Goal: Entertainment & Leisure: Consume media (video, audio)

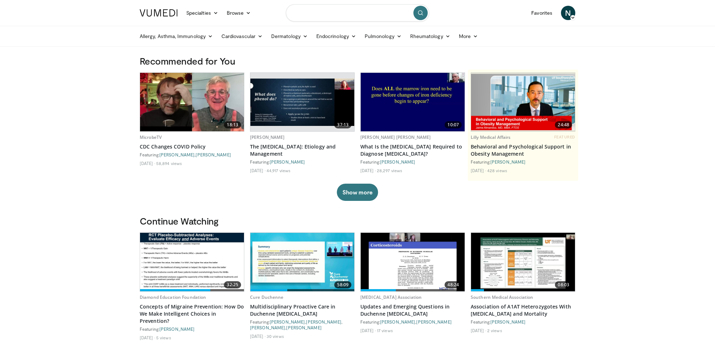
click at [312, 16] on input "Search topics, interventions" at bounding box center [357, 12] width 143 height 17
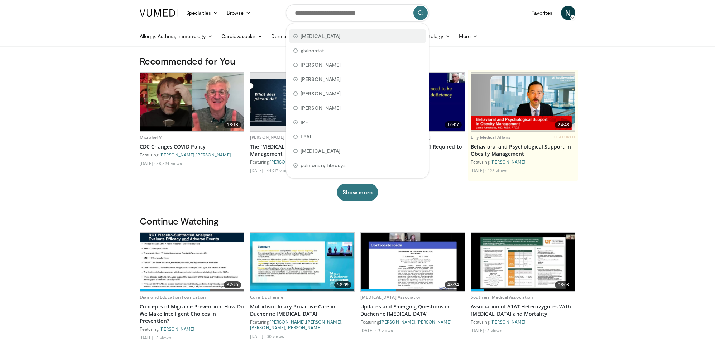
click at [318, 36] on span "[MEDICAL_DATA]" at bounding box center [321, 36] width 40 height 7
type input "********"
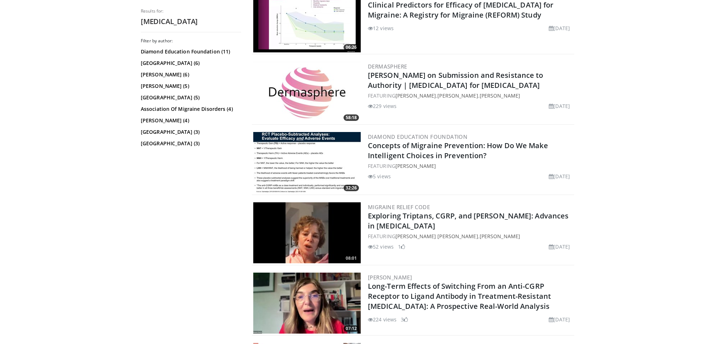
scroll to position [251, 0]
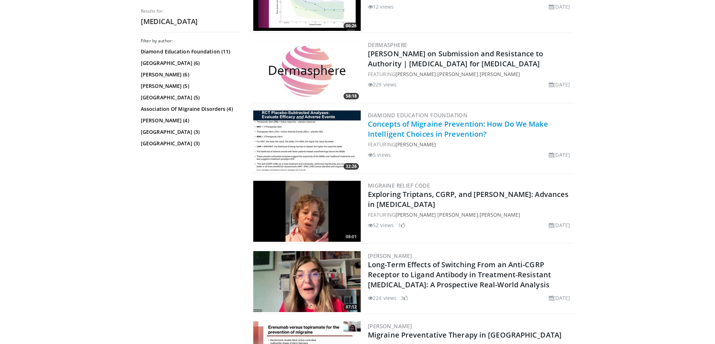
click at [411, 129] on link "Concepts of Migraine Prevention: How Do We Make Intelligent Choices in Preventi…" at bounding box center [458, 129] width 180 height 20
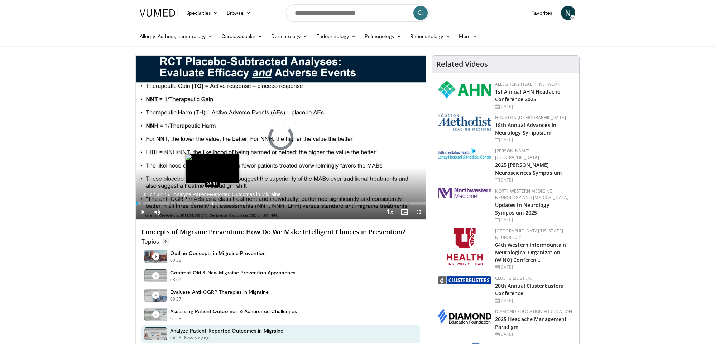
click at [212, 202] on div "Progress Bar" at bounding box center [212, 203] width 1 height 3
click at [218, 202] on div "Progress Bar" at bounding box center [218, 203] width 1 height 3
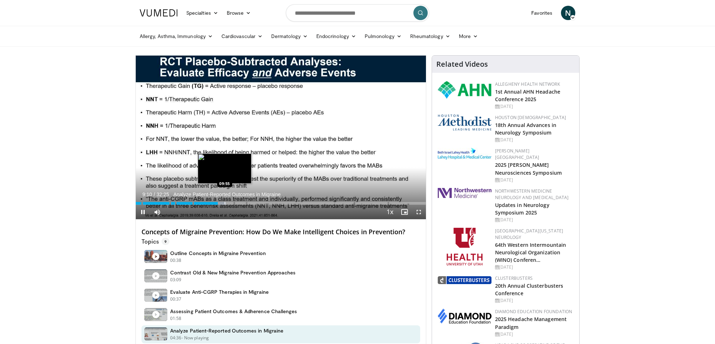
click at [225, 202] on div "Progress Bar" at bounding box center [225, 203] width 1 height 3
click at [230, 203] on div "Progress Bar" at bounding box center [230, 203] width 1 height 3
click at [237, 203] on div "Progress Bar" at bounding box center [237, 203] width 1 height 3
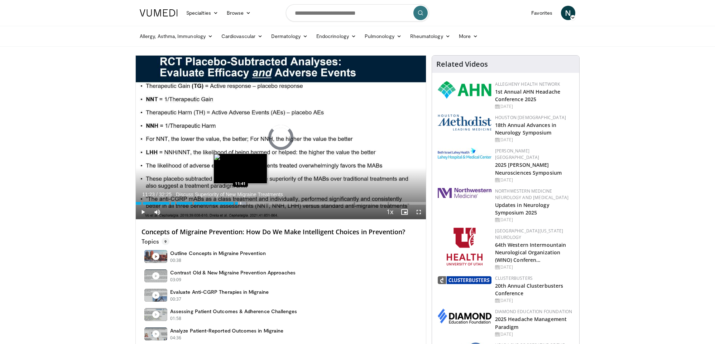
click at [240, 202] on div "Progress Bar" at bounding box center [240, 203] width 1 height 3
click at [245, 202] on div "Progress Bar" at bounding box center [245, 203] width 1 height 3
click at [248, 202] on div "Progress Bar" at bounding box center [248, 203] width 1 height 3
click at [252, 202] on div "Progress Bar" at bounding box center [252, 203] width 1 height 3
click at [256, 202] on div "Progress Bar" at bounding box center [256, 203] width 1 height 3
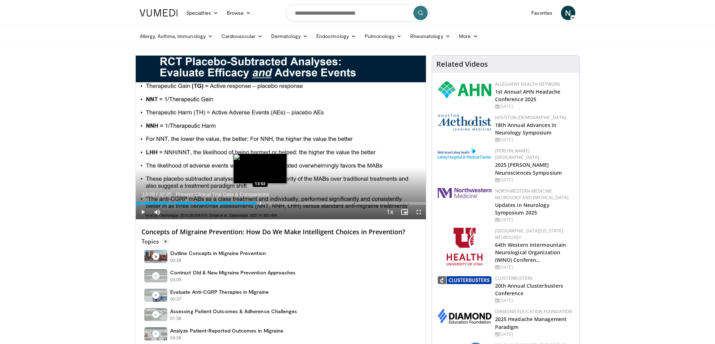
click at [260, 202] on div "Progress Bar" at bounding box center [260, 203] width 1 height 3
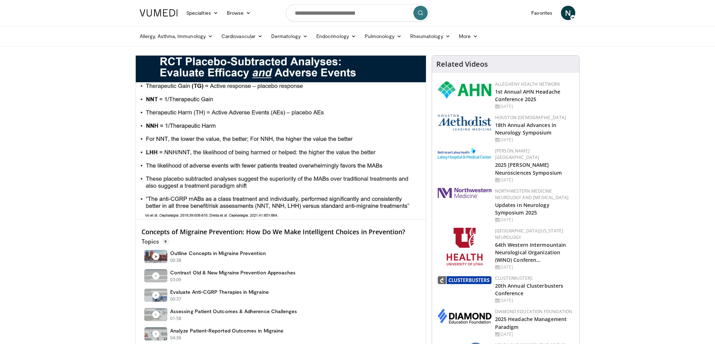
click at [266, 203] on video-js "**********" at bounding box center [281, 138] width 290 height 164
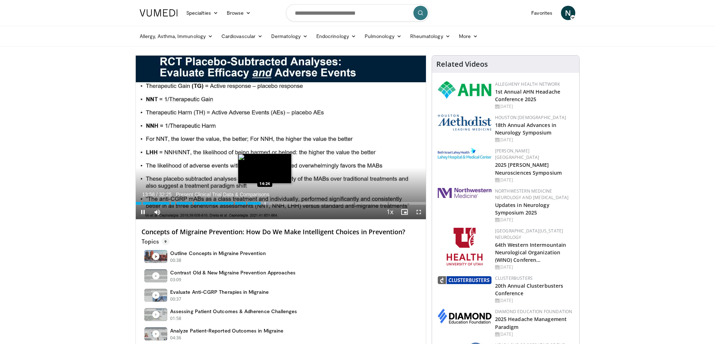
click at [265, 203] on div "Progress Bar" at bounding box center [265, 203] width 1 height 3
click at [269, 203] on div "Progress Bar" at bounding box center [269, 203] width 1 height 3
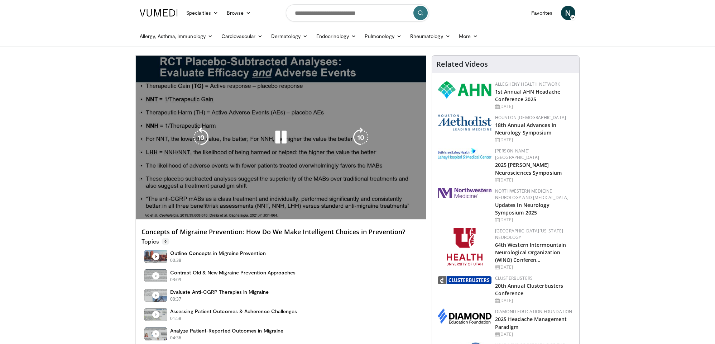
click at [0, 0] on div "Progress Bar" at bounding box center [0, 0] width 0 height 0
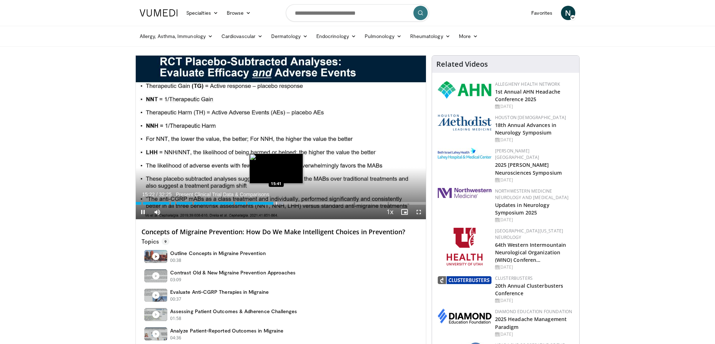
click at [276, 203] on div "Progress Bar" at bounding box center [276, 203] width 1 height 3
click at [279, 203] on div "Progress Bar" at bounding box center [279, 203] width 1 height 3
click at [284, 205] on div "Current Time 16:03 / Duration 32:25 Present Clinical Trial Data & Comparisons P…" at bounding box center [281, 212] width 290 height 14
click at [287, 202] on div "Progress Bar" at bounding box center [287, 203] width 1 height 3
click at [283, 202] on div "Progress Bar" at bounding box center [283, 203] width 1 height 3
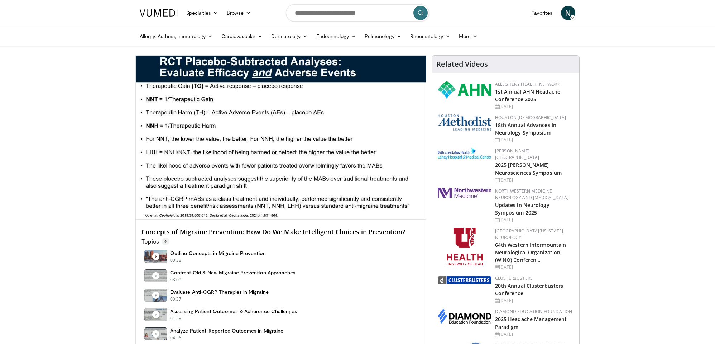
click at [165, 239] on span "9" at bounding box center [166, 241] width 8 height 7
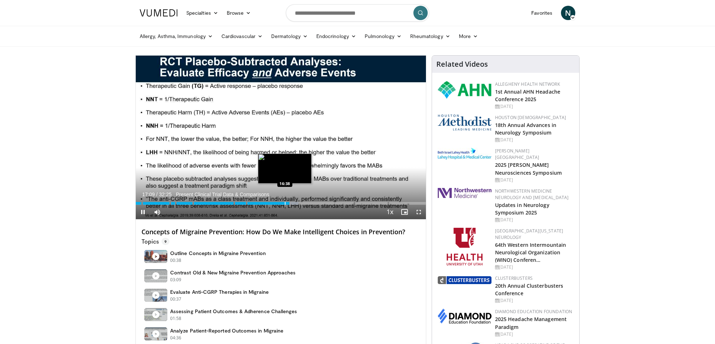
click at [285, 203] on div "Progress Bar" at bounding box center [285, 203] width 1 height 3
click at [141, 210] on span "Video Player" at bounding box center [143, 212] width 14 height 14
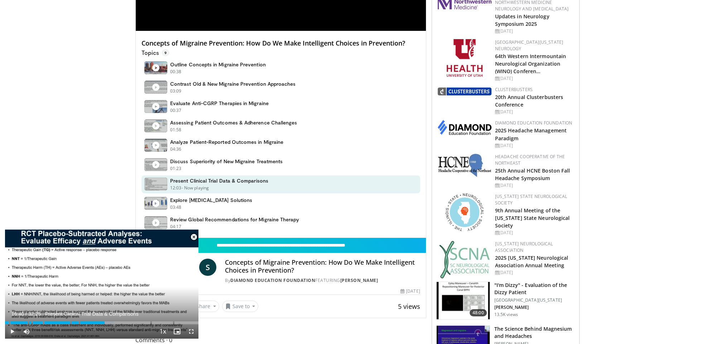
scroll to position [189, 0]
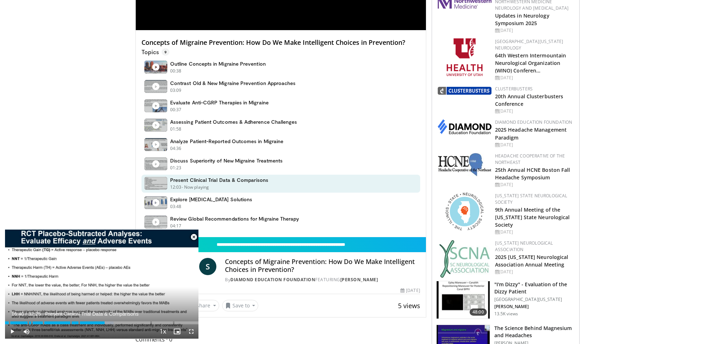
click at [193, 234] on span "Video Player" at bounding box center [194, 237] width 14 height 14
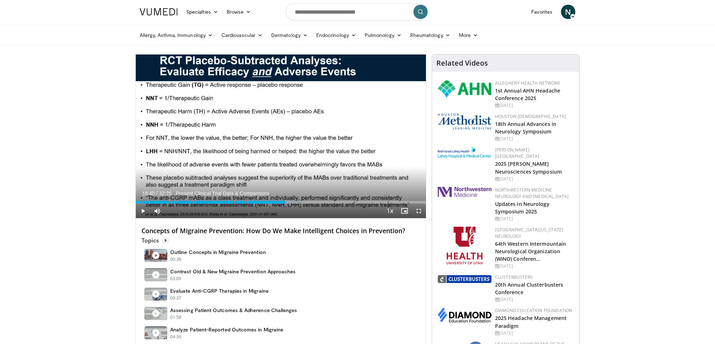
scroll to position [0, 0]
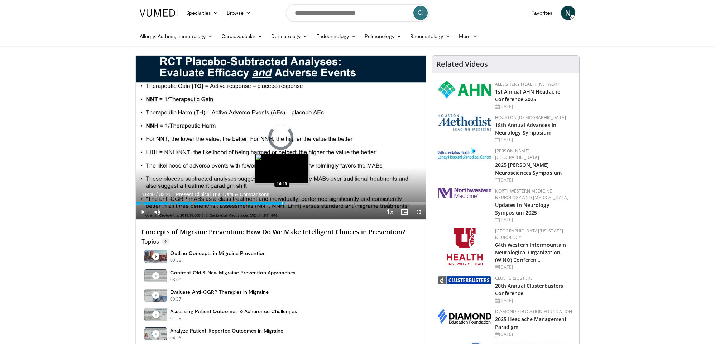
click at [282, 203] on div "Progress Bar" at bounding box center [282, 203] width 1 height 3
click at [284, 202] on div "Progress Bar" at bounding box center [284, 203] width 1 height 3
click at [143, 213] on span "Video Player" at bounding box center [143, 212] width 14 height 14
click at [143, 211] on span "Video Player" at bounding box center [143, 212] width 14 height 14
